Goal: Find specific page/section: Find specific page/section

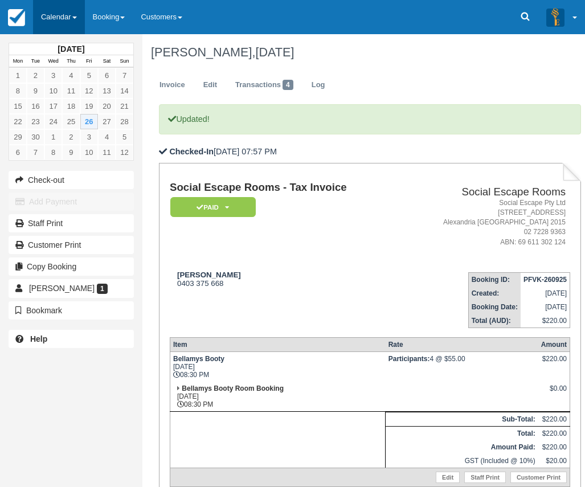
click at [58, 14] on link "Calendar" at bounding box center [59, 17] width 52 height 34
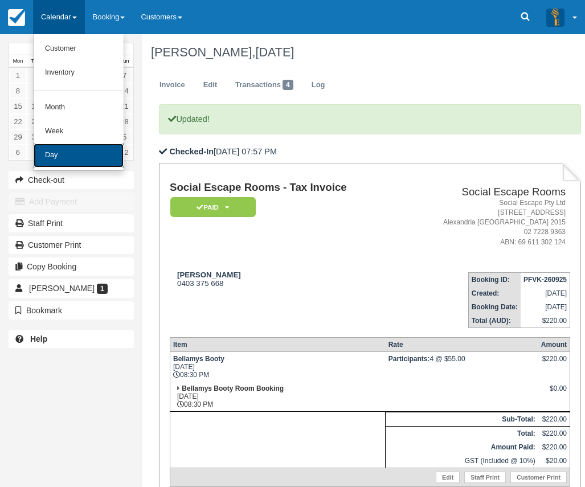
click at [62, 155] on link "Day" at bounding box center [79, 156] width 90 height 24
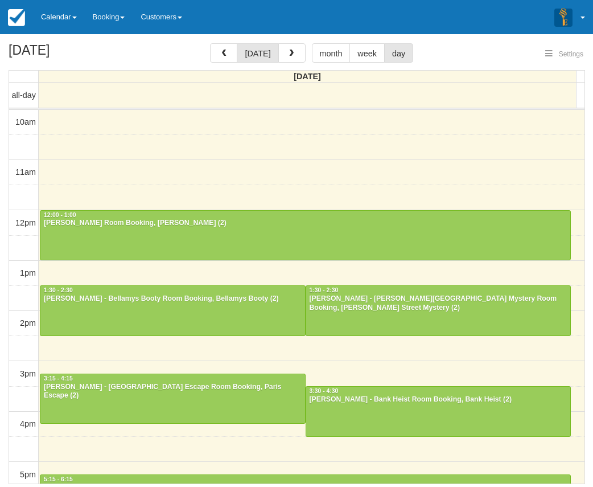
select select
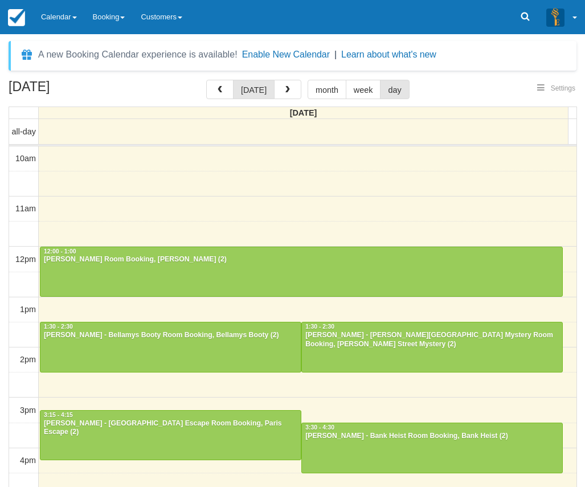
select select
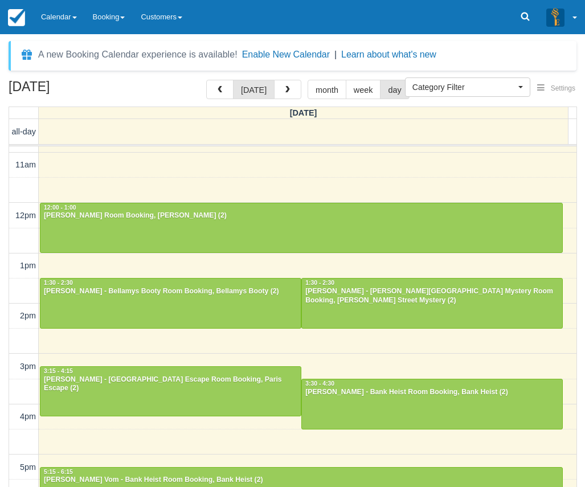
scroll to position [57, 0]
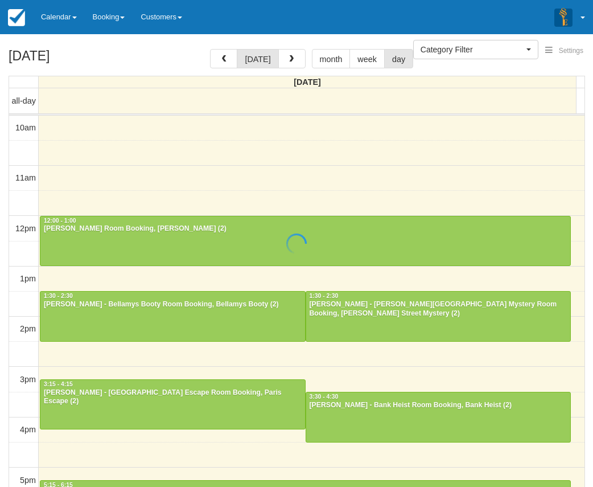
select select
